Goal: Use online tool/utility: Utilize a website feature to perform a specific function

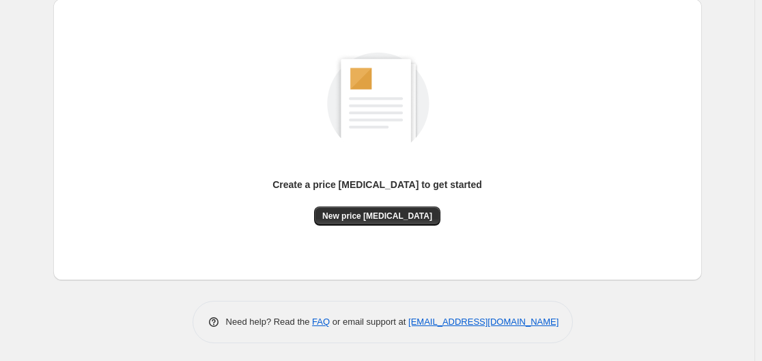
scroll to position [151, 0]
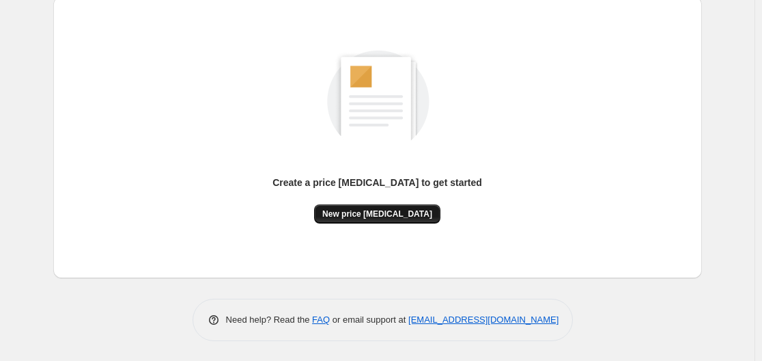
drag, startPoint x: 391, startPoint y: 228, endPoint x: 384, endPoint y: 222, distance: 9.7
click at [390, 228] on div "Create a price [MEDICAL_DATA] to get started New price [MEDICAL_DATA]" at bounding box center [377, 138] width 627 height 260
click at [390, 225] on div "Create a price [MEDICAL_DATA] to get started New price [MEDICAL_DATA]" at bounding box center [377, 138] width 627 height 260
click at [386, 215] on span "New price [MEDICAL_DATA]" at bounding box center [377, 213] width 110 height 11
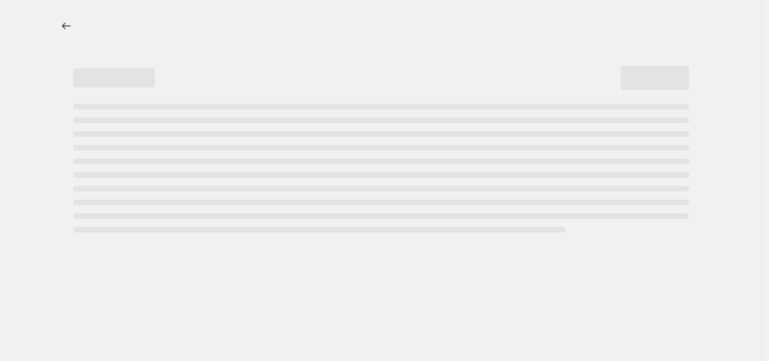
select select "percentage"
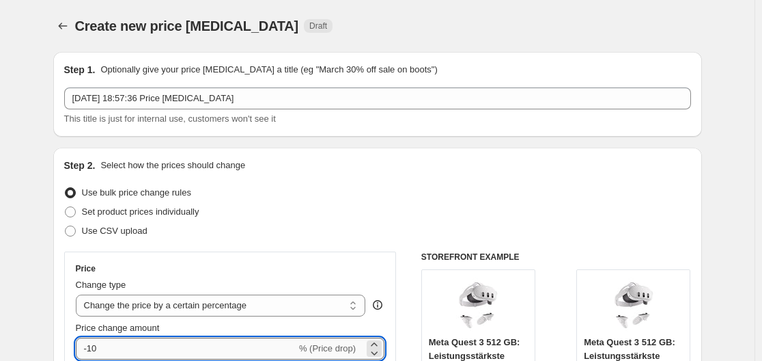
click at [187, 350] on input "-10" at bounding box center [186, 348] width 221 height 22
type input "-1"
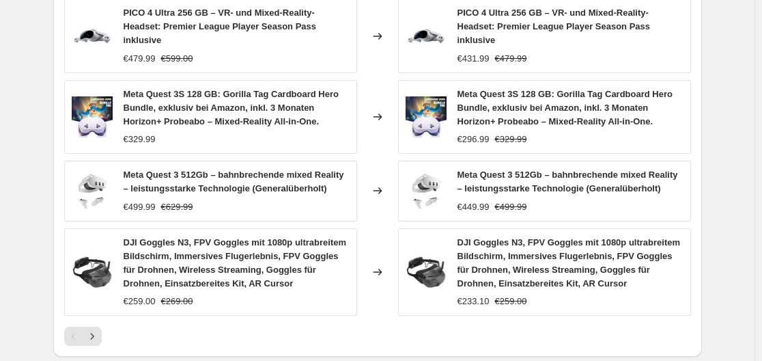
scroll to position [1082, 0]
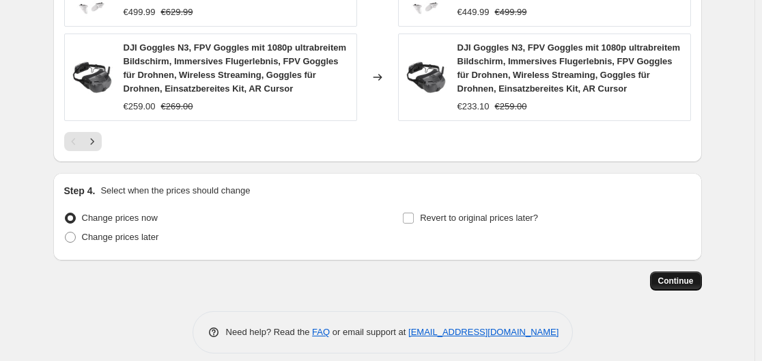
type input "-30"
click at [673, 275] on span "Continue" at bounding box center [676, 280] width 36 height 11
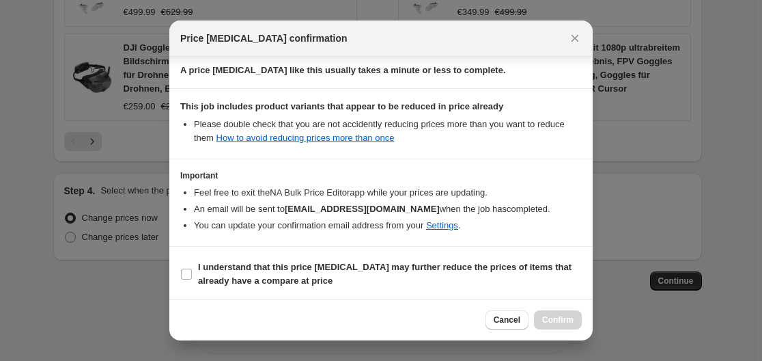
scroll to position [214, 0]
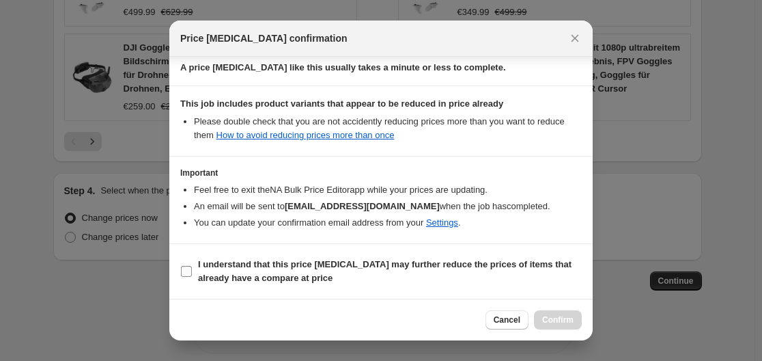
click at [220, 260] on b "I understand that this price [MEDICAL_DATA] may further reduce the prices of it…" at bounding box center [385, 271] width 374 height 24
click at [192, 266] on input "I understand that this price [MEDICAL_DATA] may further reduce the prices of it…" at bounding box center [186, 271] width 11 height 11
checkbox input "true"
click at [566, 316] on span "Confirm" at bounding box center [557, 319] width 31 height 11
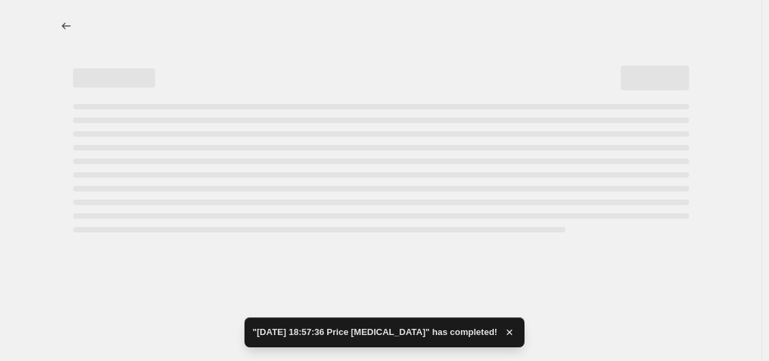
select select "percentage"
